Goal: Information Seeking & Learning: Learn about a topic

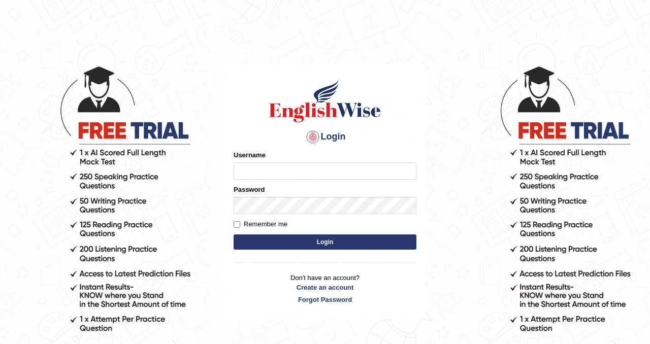
type input "Chetna09"
click at [299, 240] on button "Login" at bounding box center [325, 242] width 183 height 15
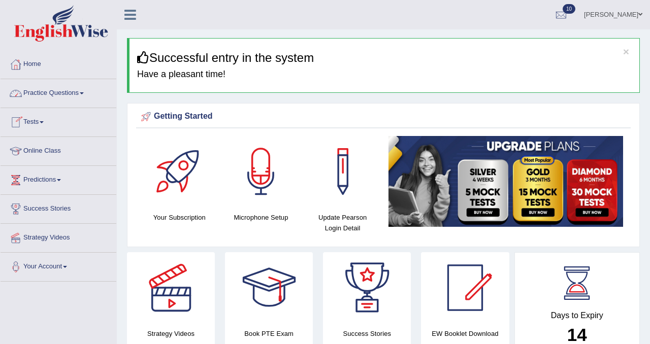
click at [71, 93] on link "Practice Questions" at bounding box center [59, 91] width 116 height 25
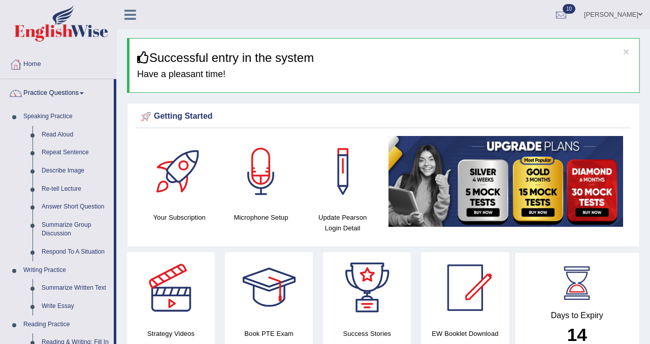
click at [71, 93] on link "Practice Questions" at bounding box center [57, 91] width 113 height 25
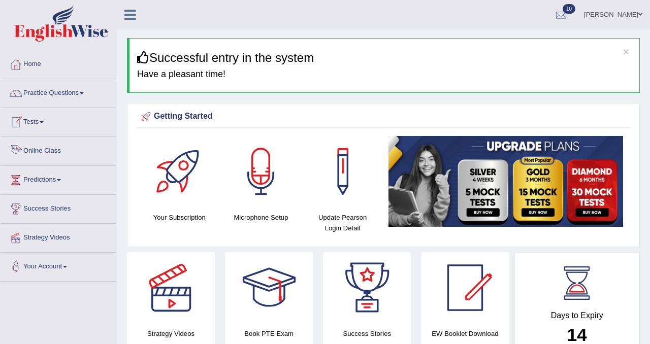
click at [45, 148] on link "Online Class" at bounding box center [59, 149] width 116 height 25
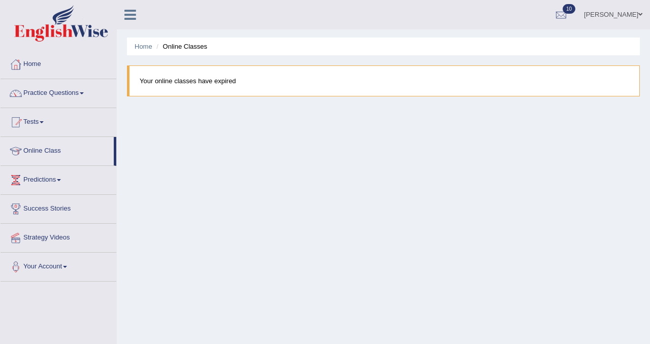
drag, startPoint x: 237, startPoint y: 83, endPoint x: 177, endPoint y: 87, distance: 60.1
click at [177, 88] on blockquote "Your online classes have expired" at bounding box center [383, 80] width 513 height 31
click at [46, 93] on link "Practice Questions" at bounding box center [59, 91] width 116 height 25
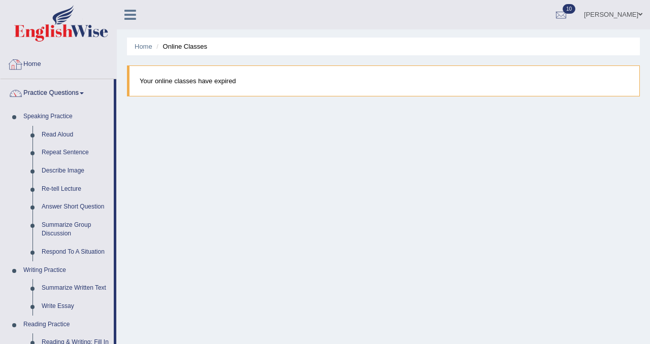
click at [41, 63] on link "Home" at bounding box center [59, 62] width 116 height 25
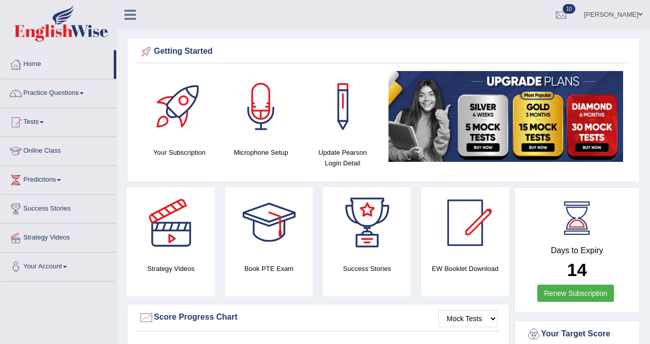
click at [63, 98] on link "Practice Questions" at bounding box center [59, 91] width 116 height 25
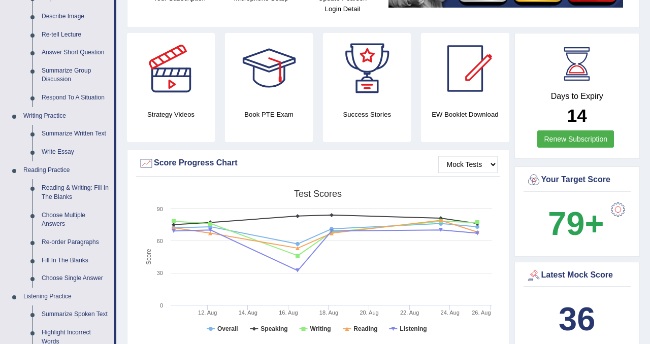
scroll to position [216, 0]
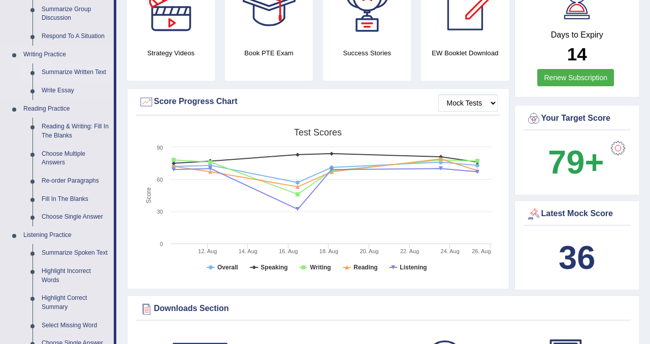
click at [80, 74] on link "Summarize Written Text" at bounding box center [75, 72] width 77 height 18
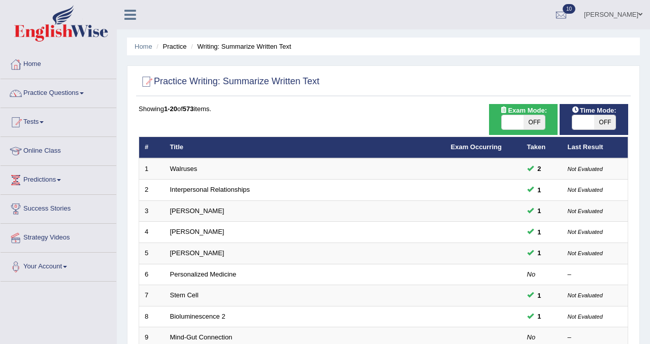
click at [540, 122] on span "OFF" at bounding box center [534, 122] width 22 height 14
checkbox input "true"
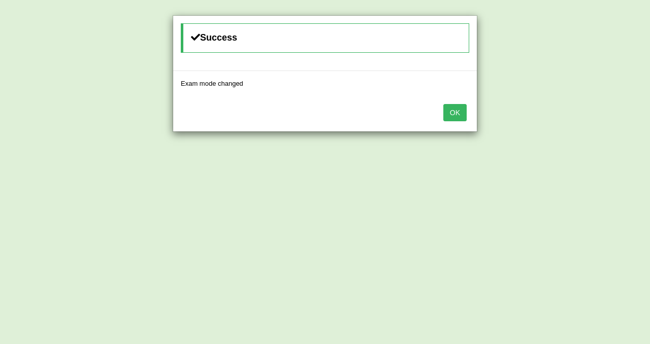
click at [462, 114] on button "OK" at bounding box center [454, 112] width 23 height 17
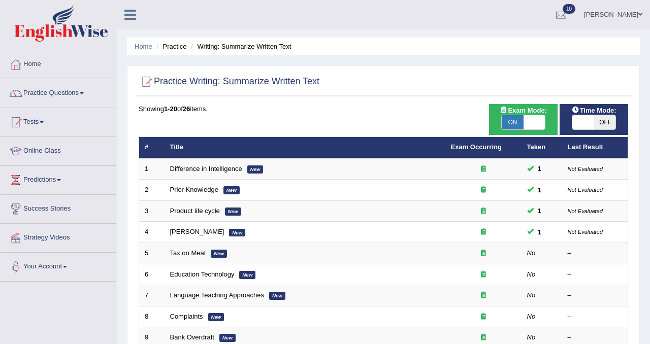
click at [601, 126] on span "OFF" at bounding box center [605, 122] width 22 height 14
checkbox input "true"
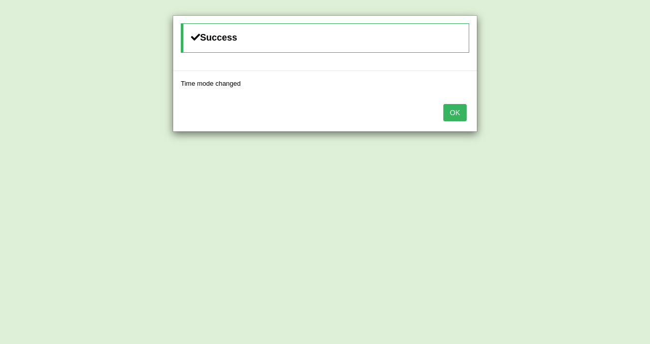
click at [456, 105] on button "OK" at bounding box center [454, 112] width 23 height 17
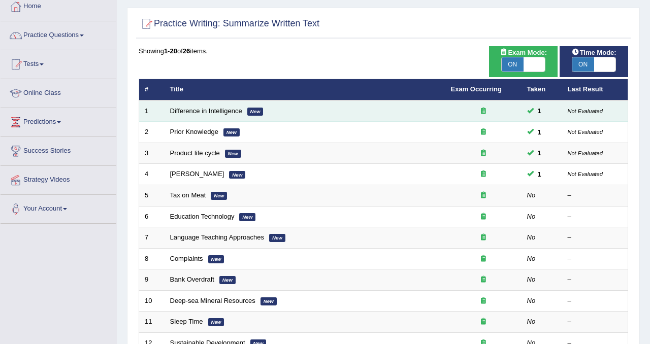
scroll to position [58, 0]
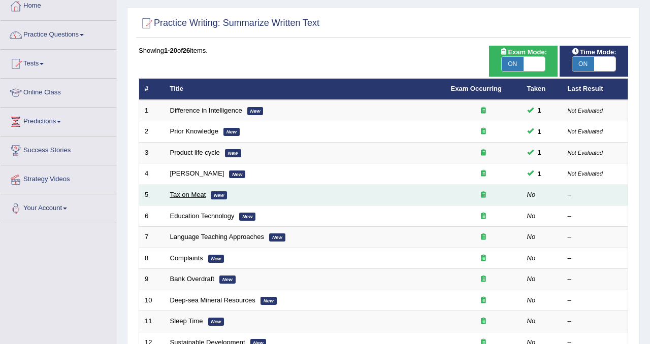
click at [183, 194] on link "Tax on Meat" at bounding box center [188, 195] width 36 height 8
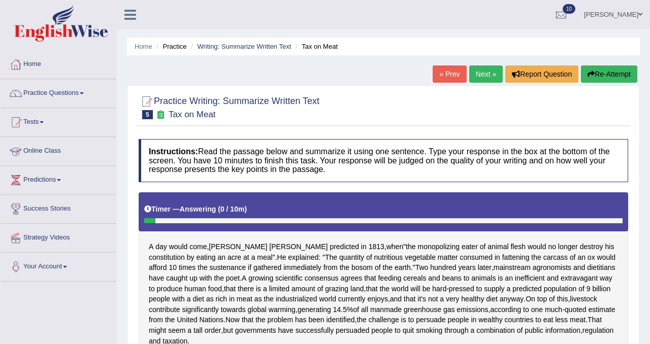
click at [52, 151] on link "Online Class" at bounding box center [59, 149] width 116 height 25
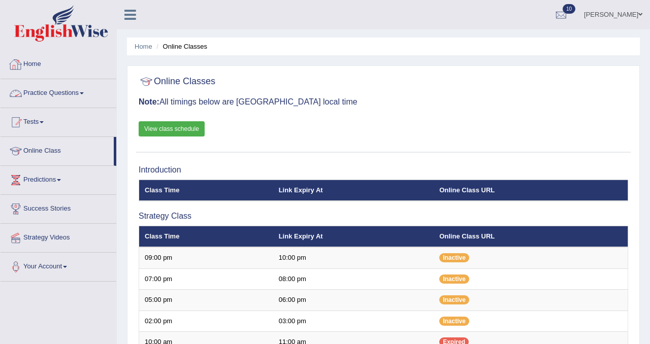
click at [31, 62] on link "Home" at bounding box center [59, 62] width 116 height 25
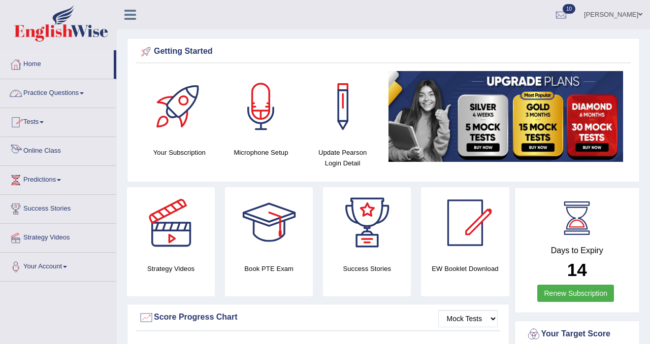
click at [40, 151] on link "Online Class" at bounding box center [59, 149] width 116 height 25
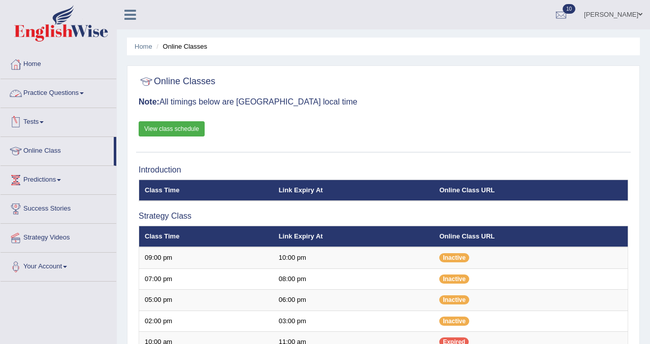
click at [49, 94] on link "Practice Questions" at bounding box center [59, 91] width 116 height 25
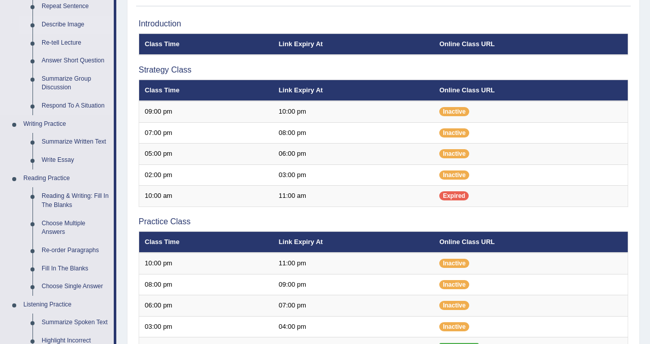
scroll to position [209, 0]
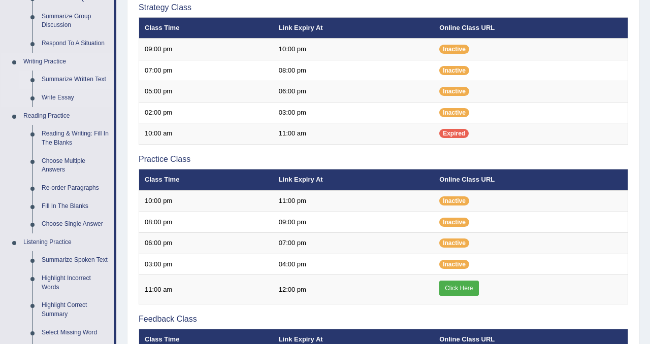
click at [86, 78] on link "Summarize Written Text" at bounding box center [75, 80] width 77 height 18
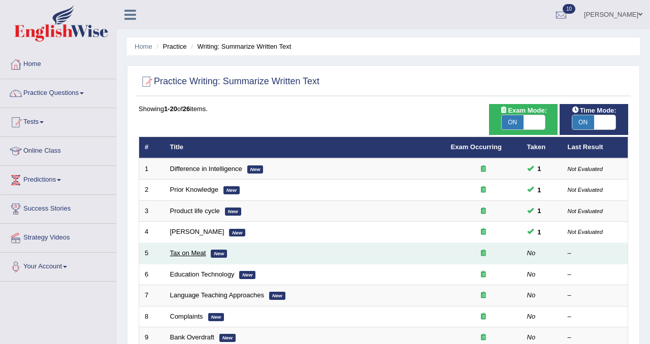
click at [190, 255] on link "Tax on Meat" at bounding box center [188, 253] width 36 height 8
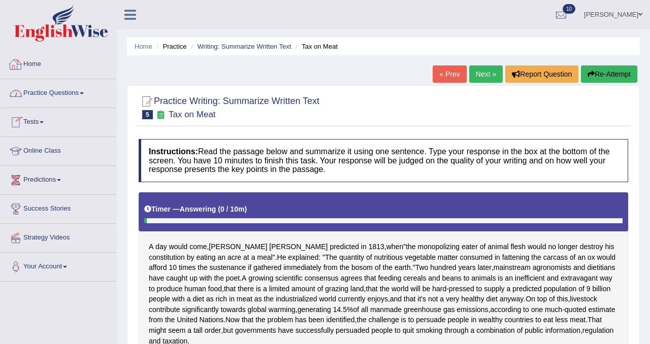
click at [40, 61] on link "Home" at bounding box center [59, 62] width 116 height 25
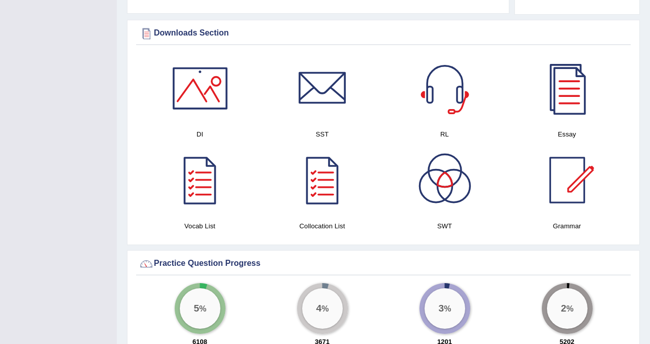
scroll to position [489, 0]
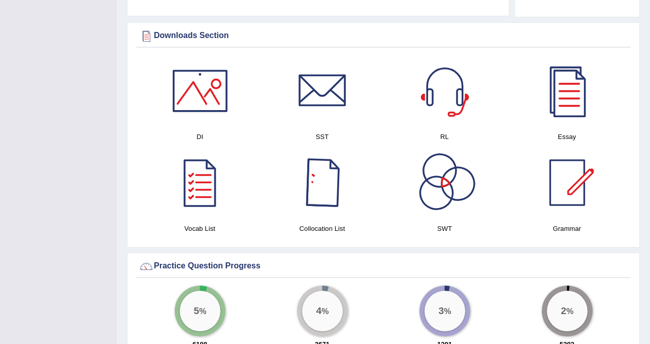
click at [430, 180] on div at bounding box center [444, 182] width 71 height 71
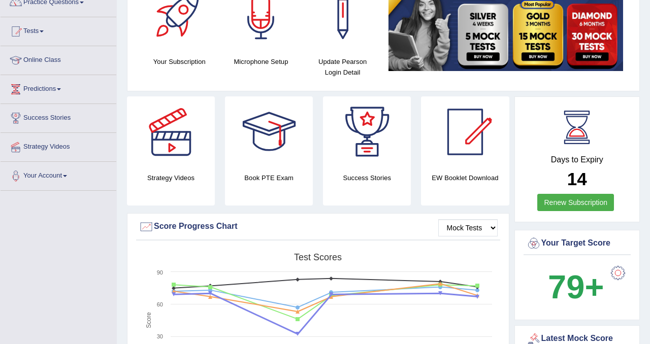
scroll to position [0, 0]
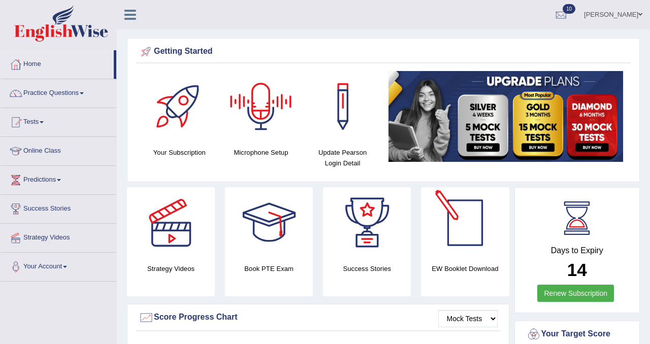
click at [451, 239] on div at bounding box center [465, 222] width 71 height 71
click at [63, 99] on link "Practice Questions" at bounding box center [59, 91] width 116 height 25
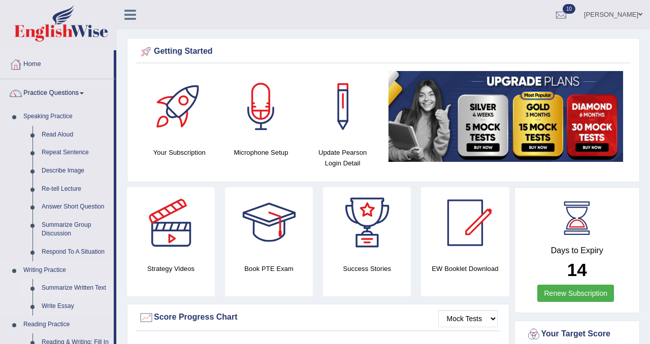
click at [76, 287] on link "Summarize Written Text" at bounding box center [75, 288] width 77 height 18
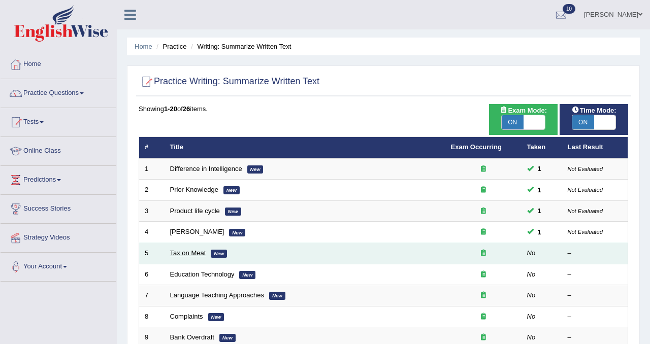
click at [183, 256] on link "Tax on Meat" at bounding box center [188, 253] width 36 height 8
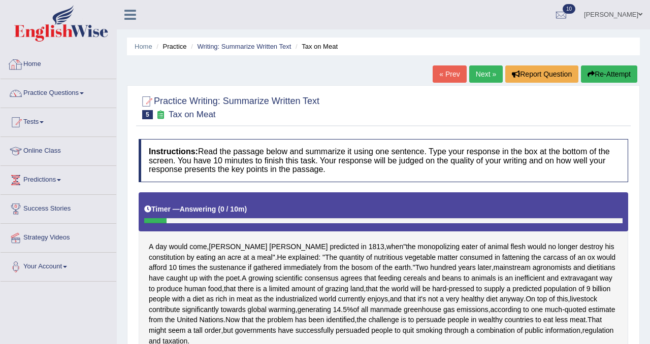
click at [27, 62] on link "Home" at bounding box center [59, 62] width 116 height 25
